Goal: Use online tool/utility: Use online tool/utility

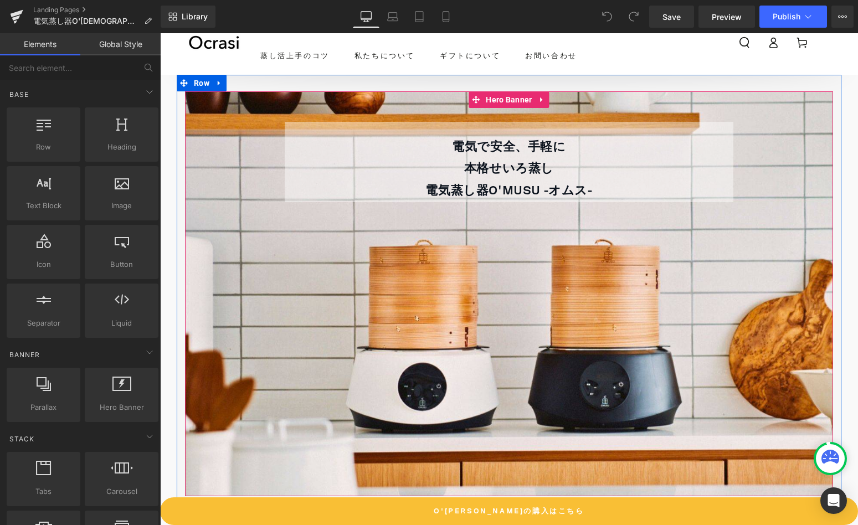
scroll to position [8, 0]
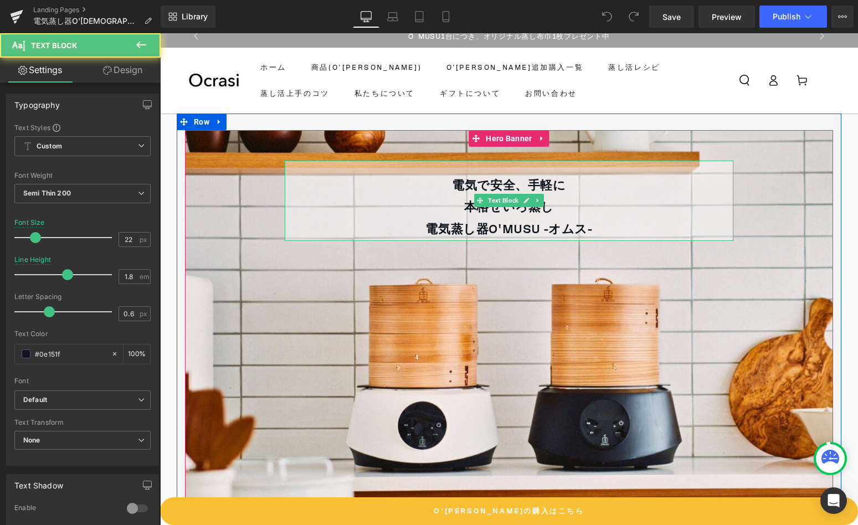
click at [621, 171] on div "電気で安全、手軽に 本格せいろ蒸し 電気 蒸し 器 O'MU SU - オムス-" at bounding box center [509, 201] width 449 height 80
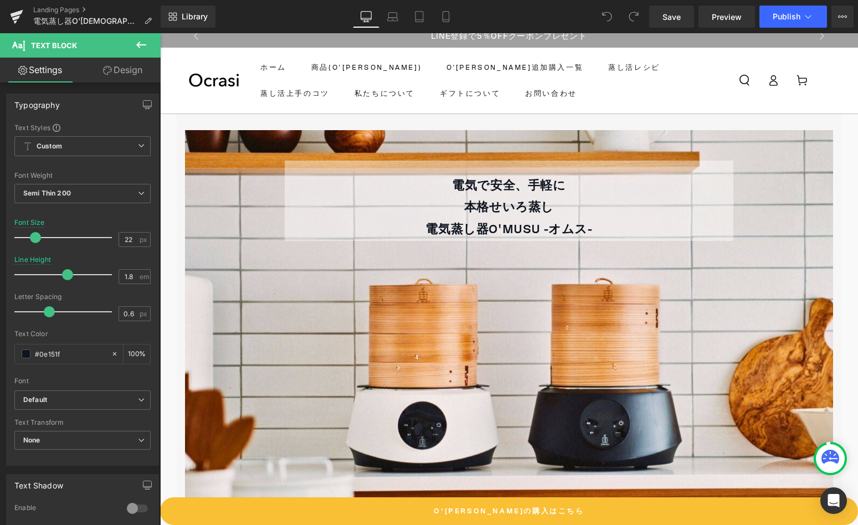
click at [123, 72] on link "Design" at bounding box center [123, 70] width 80 height 25
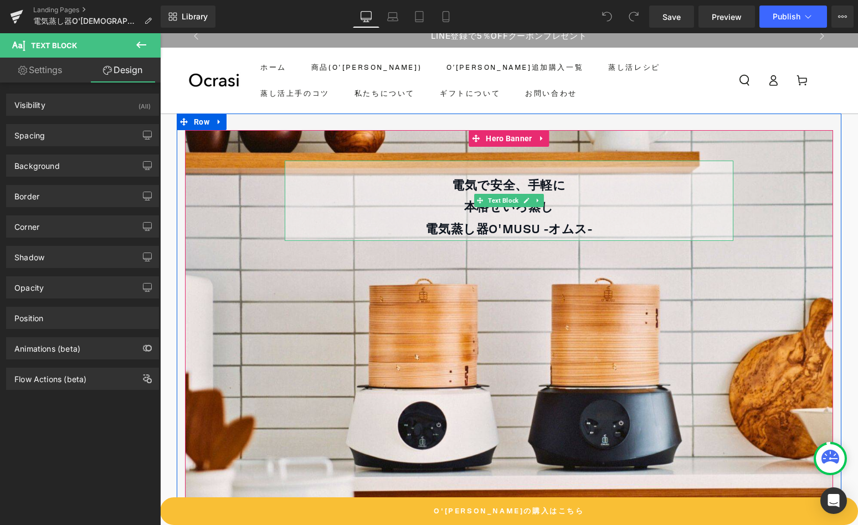
click at [326, 205] on p "本格せいろ蒸し 電気 蒸し 器 O'MU SU - オムス-" at bounding box center [509, 219] width 449 height 44
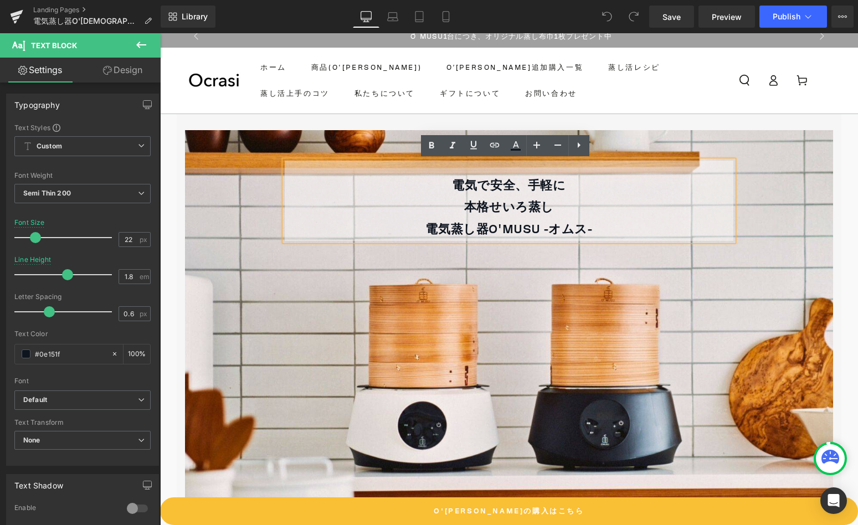
click at [252, 199] on span "電気で安全、手軽に 本格せいろ蒸し 電気 蒸し 器 O'MU SU - オムス- Text Block" at bounding box center [509, 205] width 648 height 88
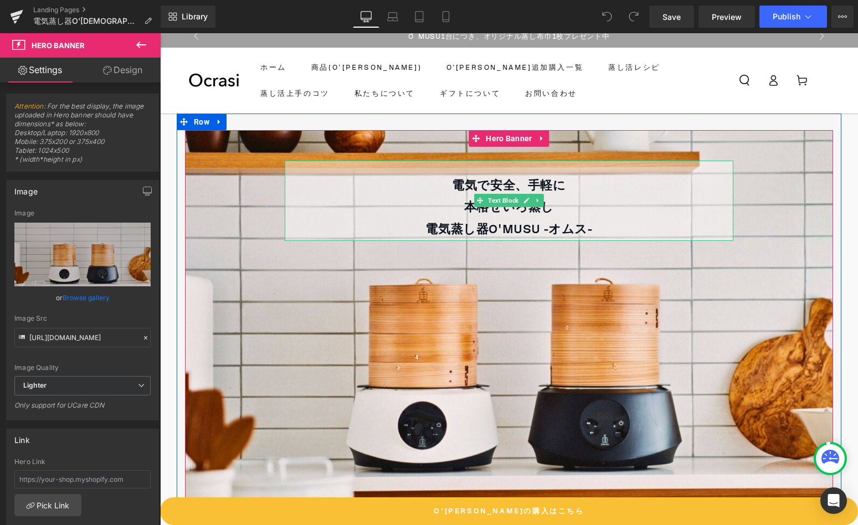
click at [306, 199] on p "本格せいろ蒸し 電気 蒸し 器 O'MU SU - オムス-" at bounding box center [509, 219] width 449 height 44
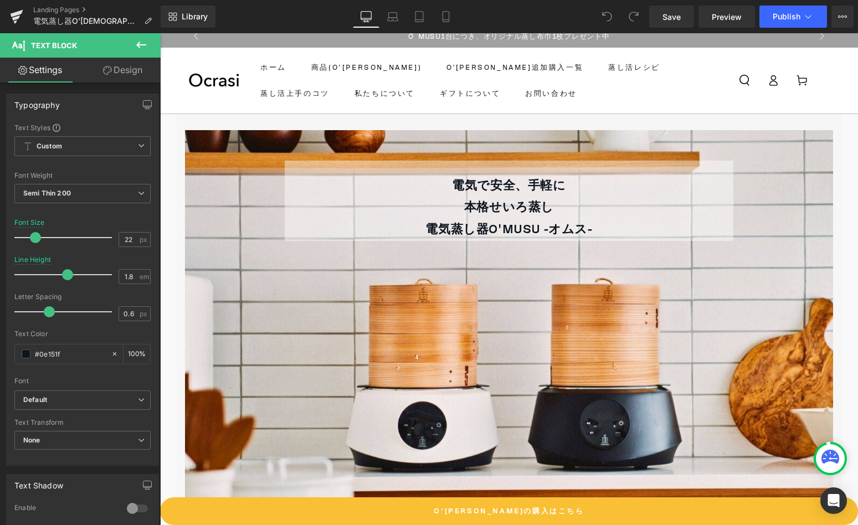
click at [119, 71] on link "Design" at bounding box center [123, 70] width 80 height 25
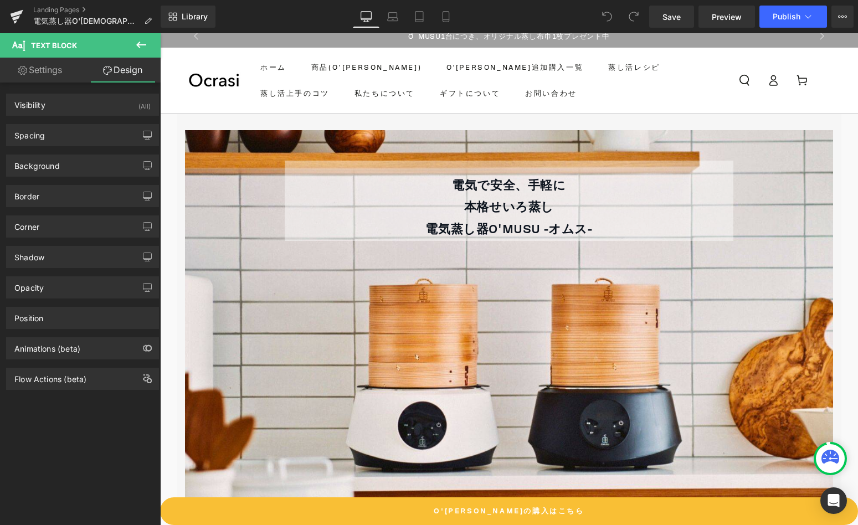
click at [55, 71] on link "Settings" at bounding box center [40, 70] width 80 height 25
type input "100"
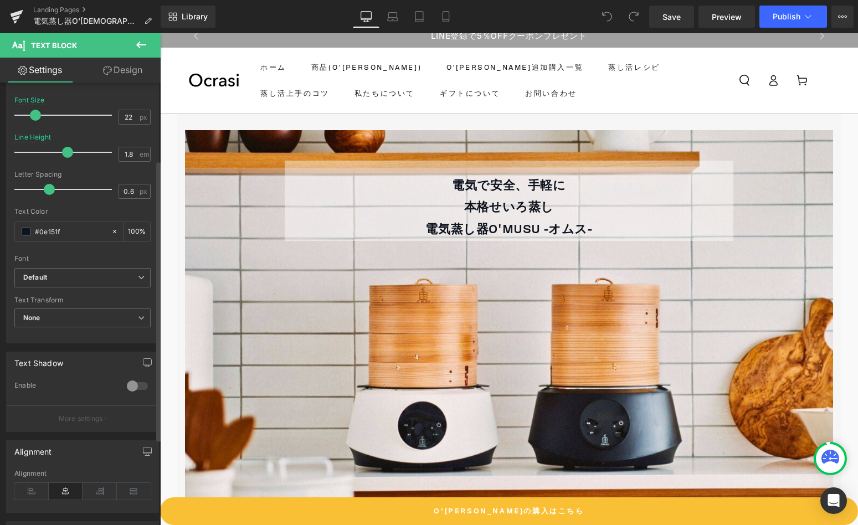
scroll to position [144, 0]
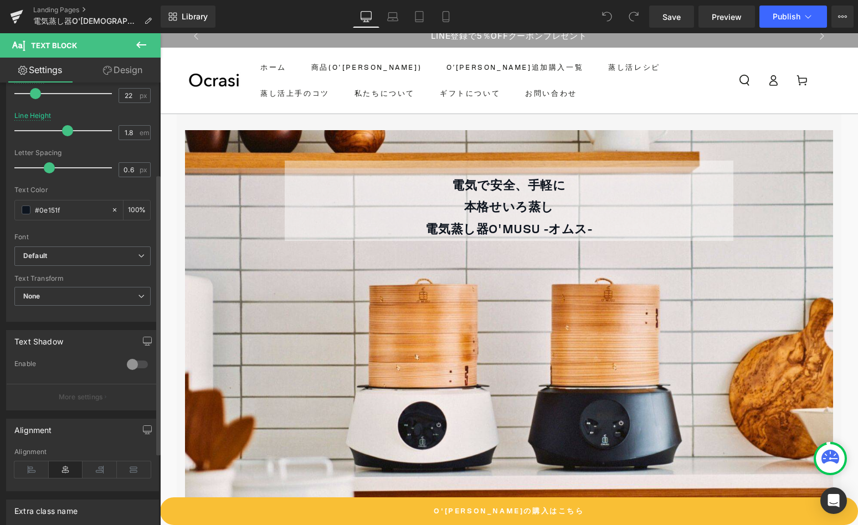
click at [126, 368] on div at bounding box center [137, 365] width 27 height 18
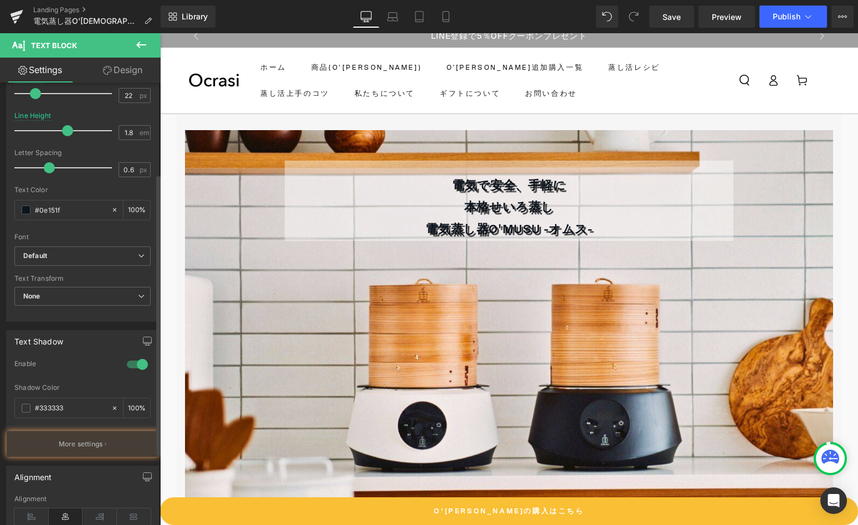
click at [126, 368] on div at bounding box center [137, 365] width 27 height 18
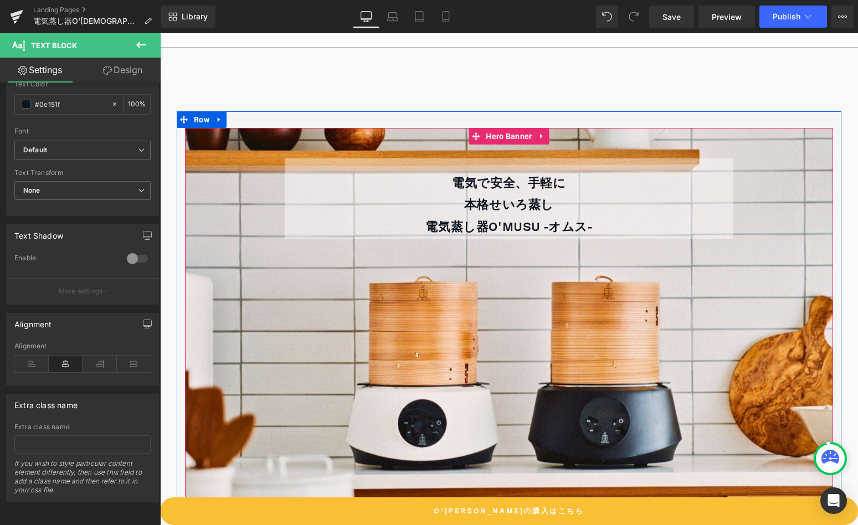
scroll to position [235, 0]
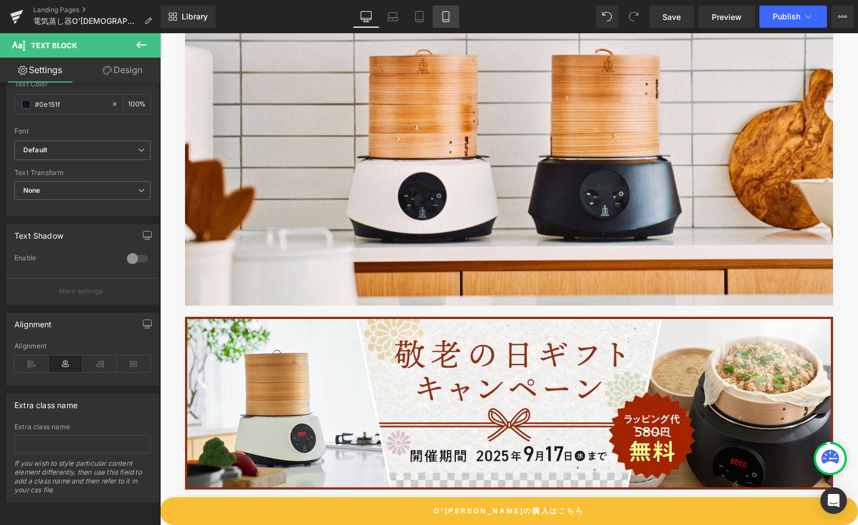
click at [442, 21] on icon at bounding box center [445, 16] width 11 height 11
type input "16"
type input "1.6"
type input "100"
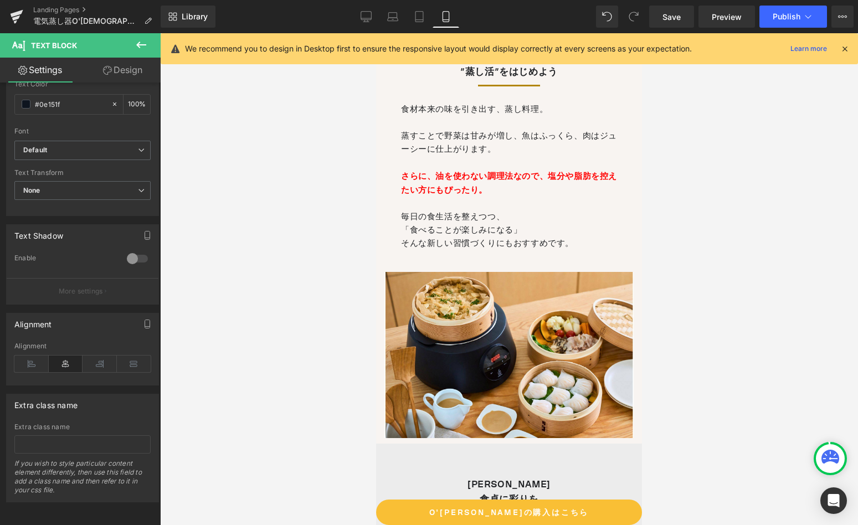
scroll to position [686, 0]
